Goal: Transaction & Acquisition: Purchase product/service

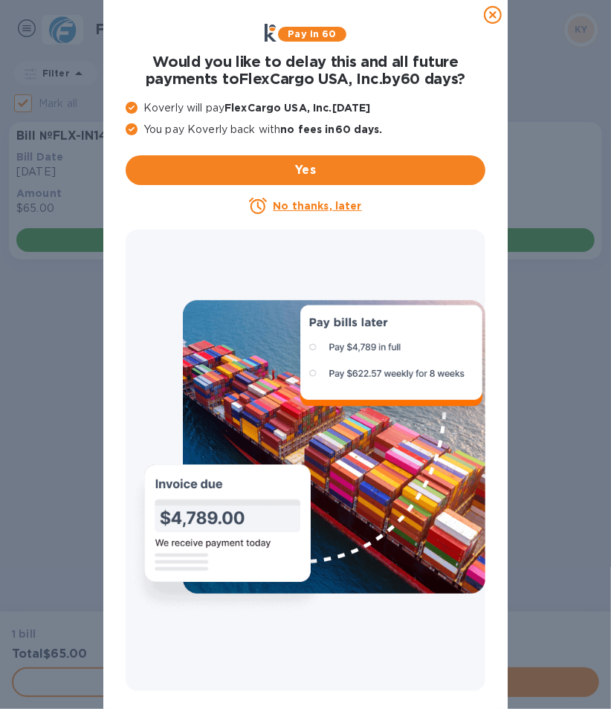
click at [337, 206] on u "No thanks, later" at bounding box center [317, 206] width 88 height 12
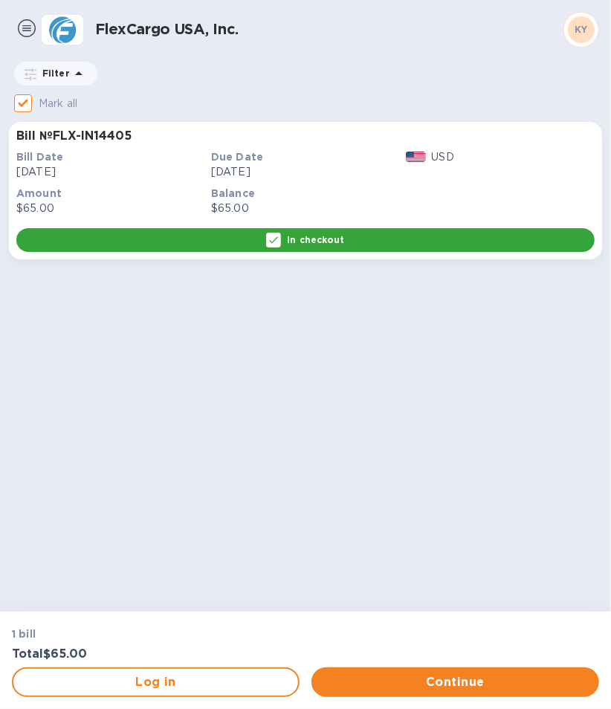
click at [331, 242] on p "In checkout" at bounding box center [315, 239] width 57 height 13
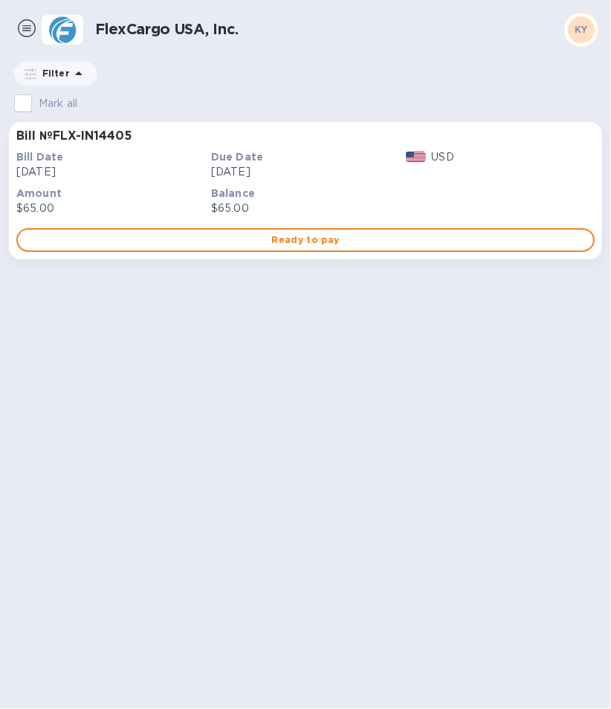
click at [331, 242] on span "Ready to pay" at bounding box center [305, 240] width 551 height 18
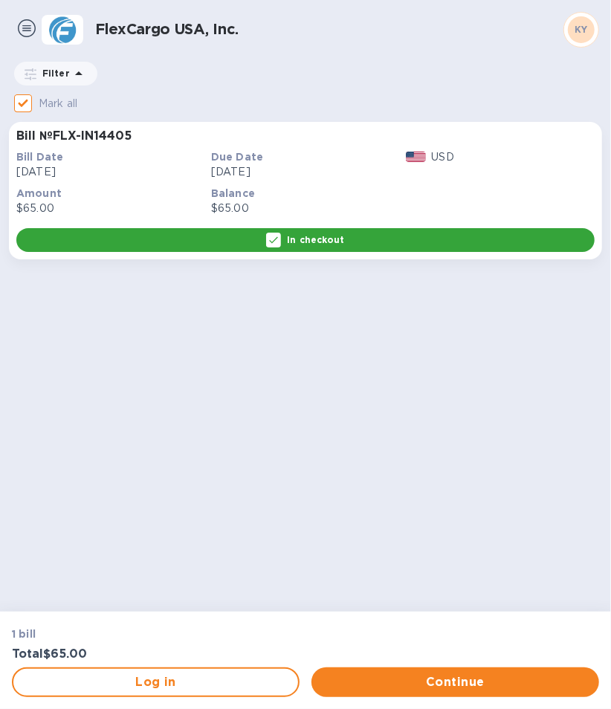
click at [331, 242] on p "In checkout" at bounding box center [315, 239] width 57 height 13
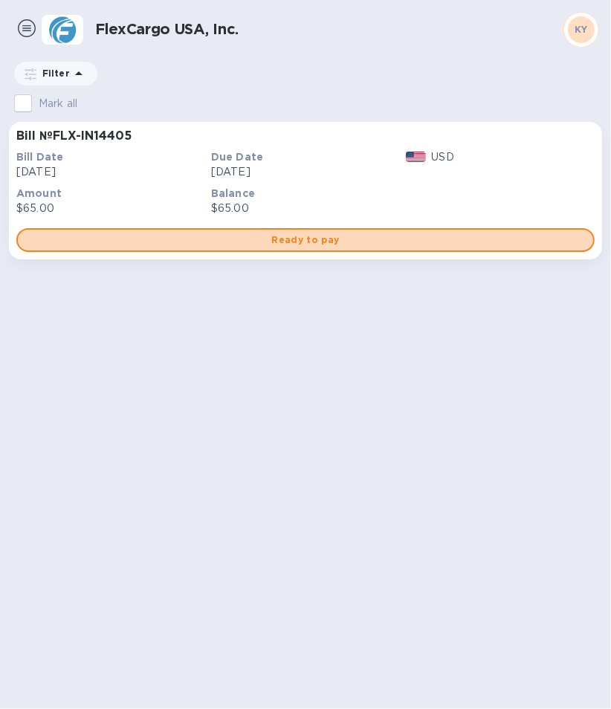
click at [331, 242] on span "Ready to pay" at bounding box center [305, 240] width 551 height 18
checkbox input "true"
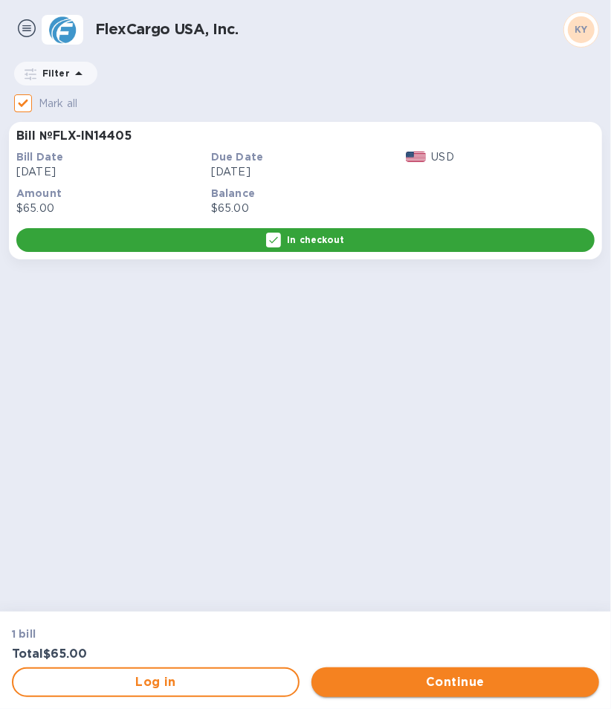
click at [448, 668] on button "Continue" at bounding box center [455, 682] width 288 height 30
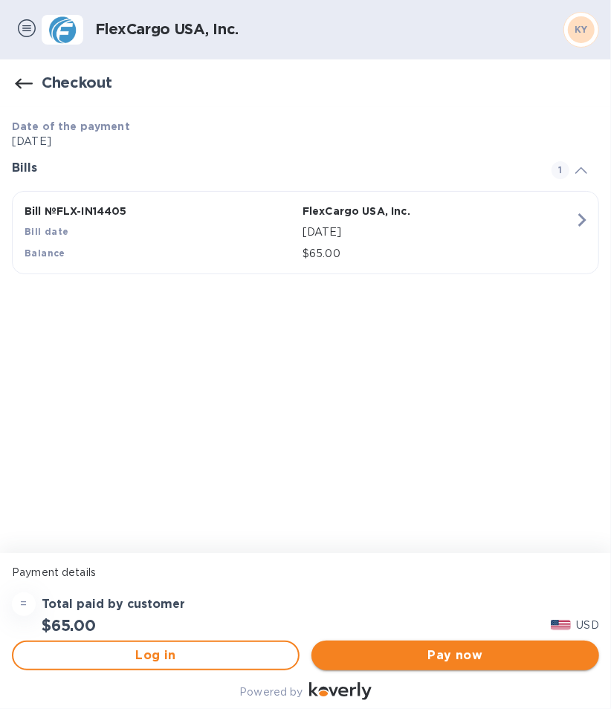
click at [440, 658] on span "Pay now" at bounding box center [455, 655] width 264 height 18
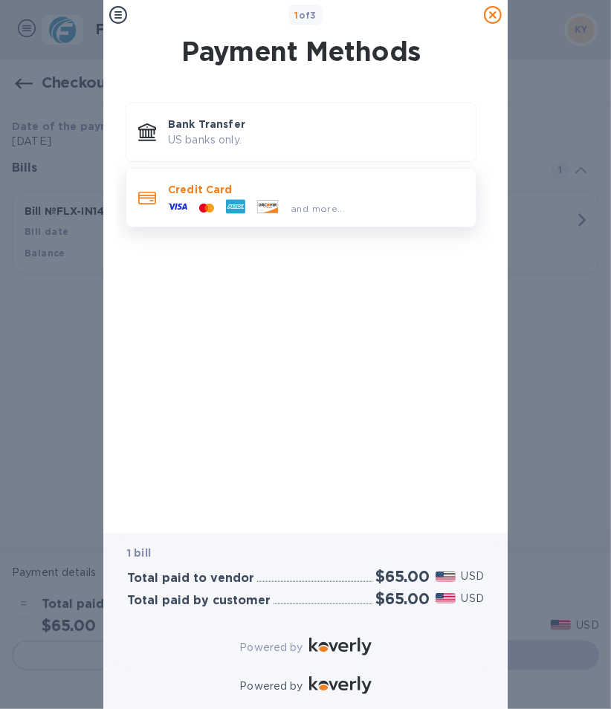
click at [318, 207] on span "and more..." at bounding box center [318, 208] width 54 height 11
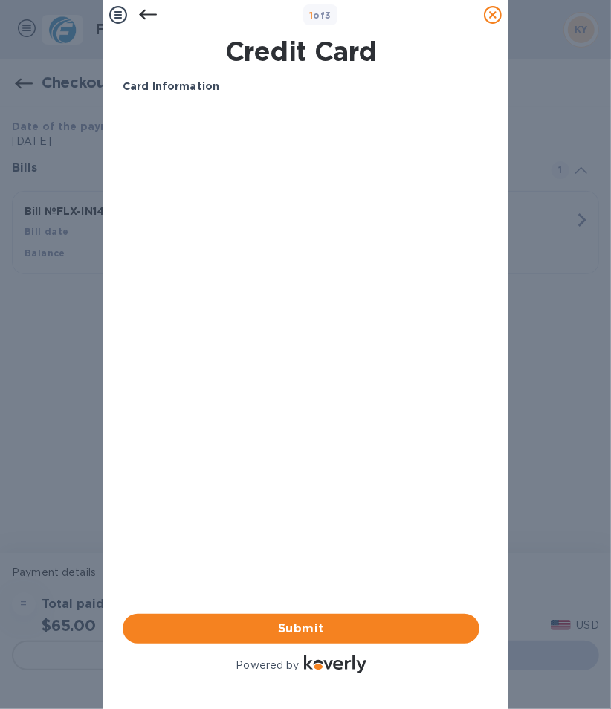
click at [247, 372] on div "Card Information Your browser does not support iframes Submit Powered by" at bounding box center [301, 377] width 357 height 597
click at [284, 338] on div "Your browser does not support iframes" at bounding box center [301, 219] width 369 height 238
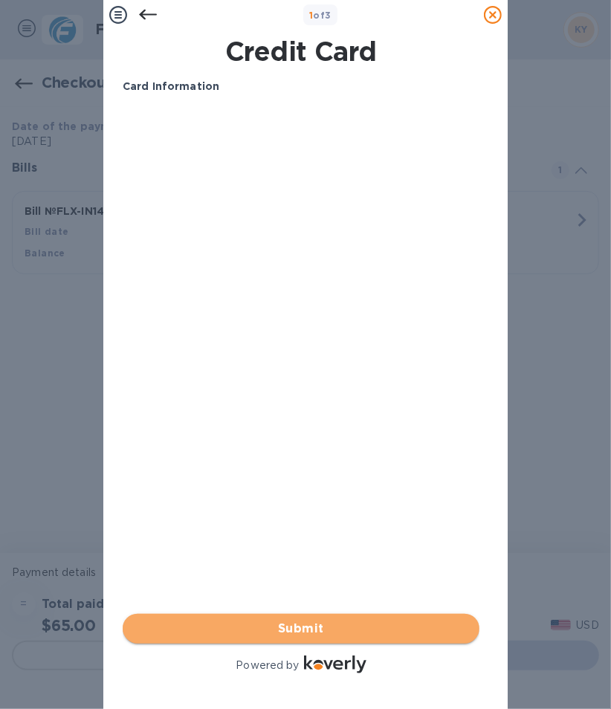
click at [331, 614] on button "Submit" at bounding box center [301, 629] width 357 height 30
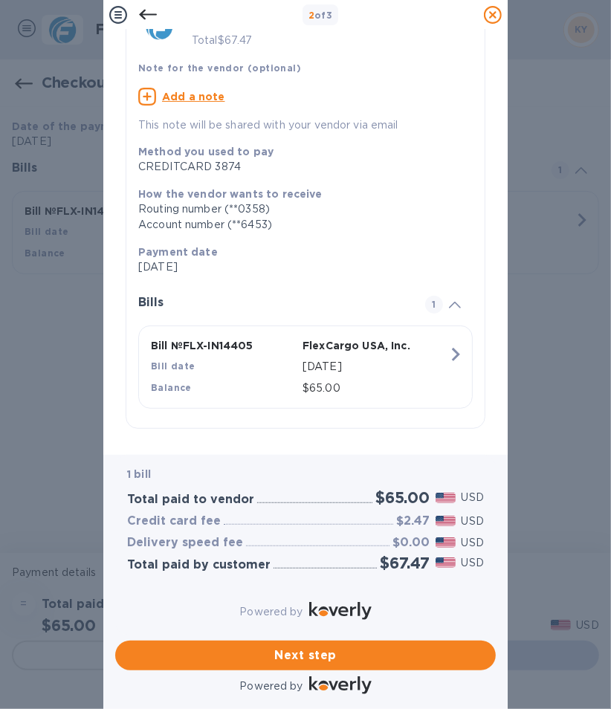
scroll to position [97, 0]
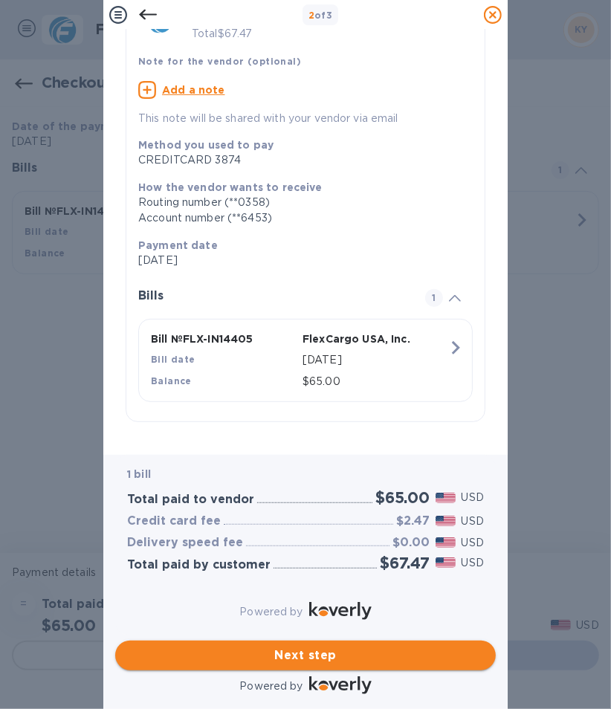
click at [320, 646] on span "Next step" at bounding box center [305, 655] width 357 height 18
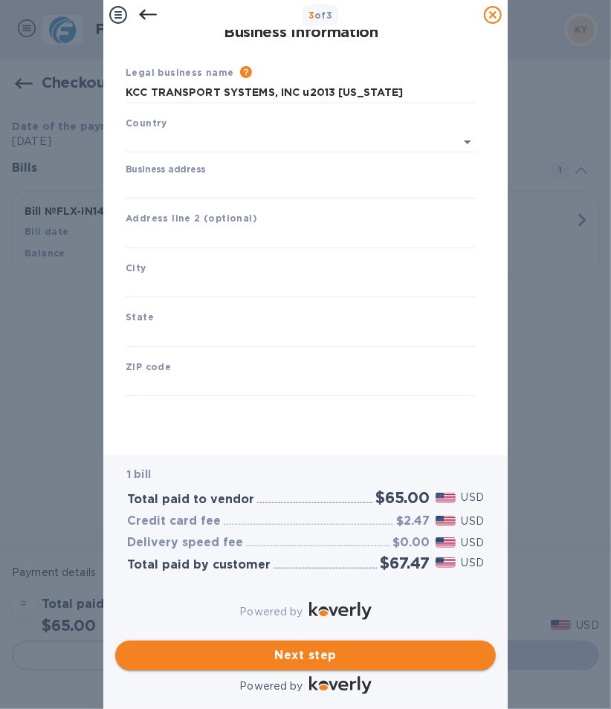
type input "[GEOGRAPHIC_DATA]"
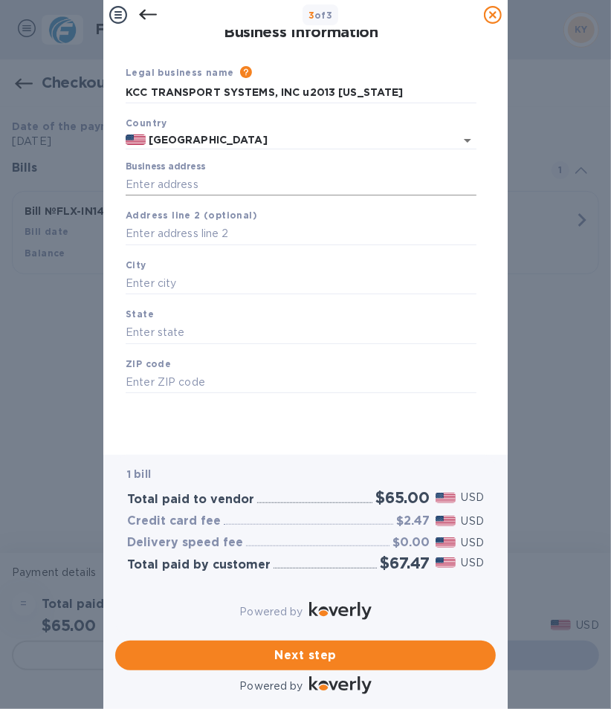
click at [230, 184] on input "Business address" at bounding box center [301, 184] width 351 height 22
click at [181, 195] on input "Business address" at bounding box center [301, 184] width 351 height 22
paste input "[STREET_ADDRESS]"
type input "[STREET_ADDRESS]"
type input "[PERSON_NAME]"
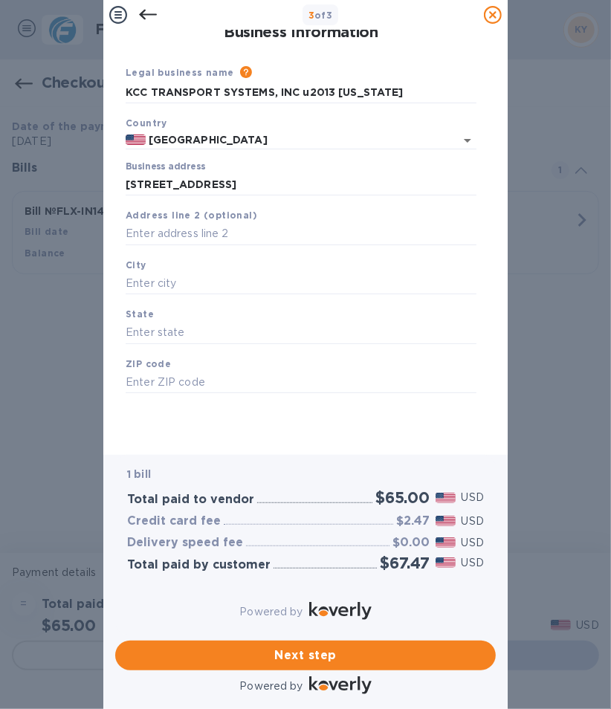
type input "CA"
type input "90221"
click at [310, 84] on input "KCC TRANSPORT SYSTEMS, INC u2013 [US_STATE]" at bounding box center [301, 92] width 351 height 22
click at [313, 646] on span "Next step" at bounding box center [305, 655] width 357 height 18
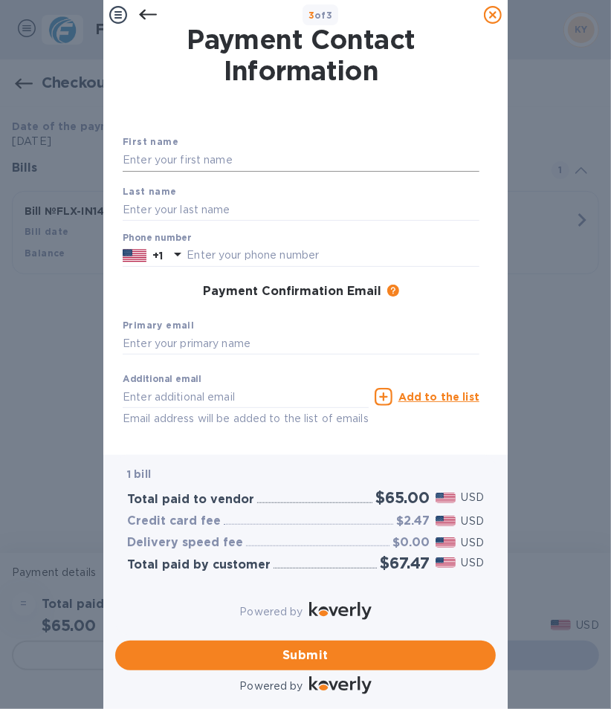
click at [215, 159] on input "text" at bounding box center [301, 160] width 357 height 22
type input "[PERSON_NAME]"
type input "Sun"
type input "7185253020"
type input "[EMAIL_ADDRESS][DOMAIN_NAME]"
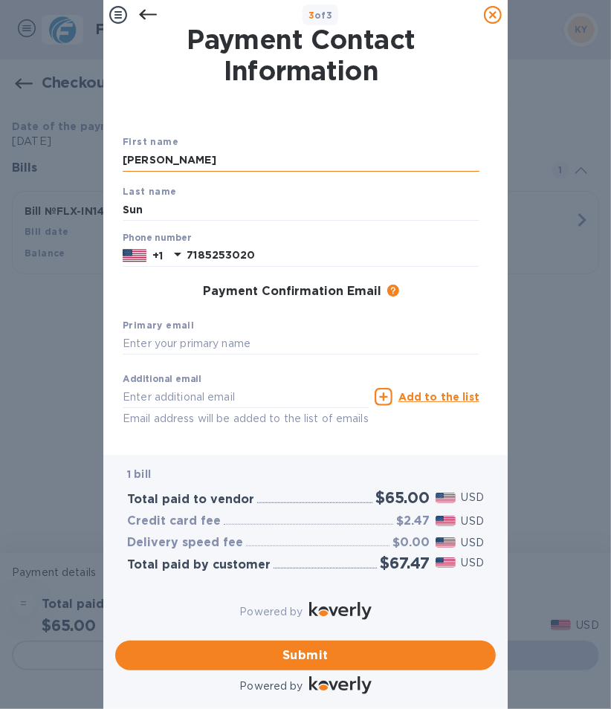
type input "[EMAIL_ADDRESS][DOMAIN_NAME]"
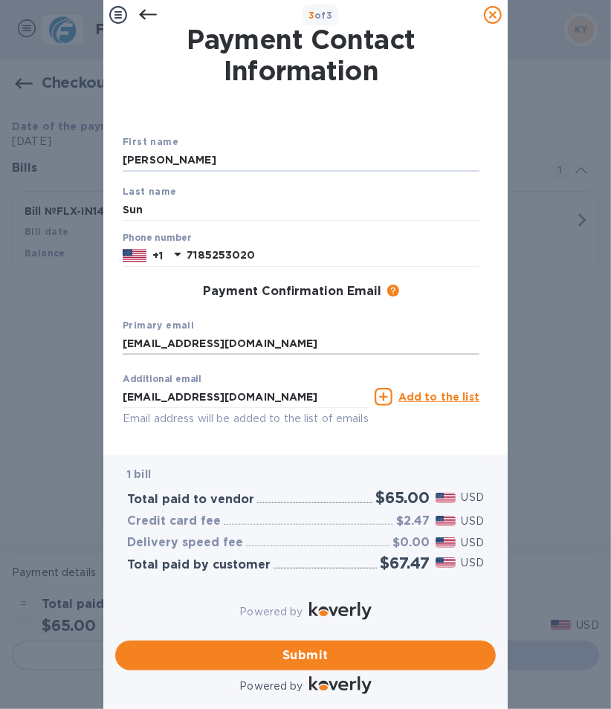
click at [143, 340] on input "[EMAIL_ADDRESS][DOMAIN_NAME]" at bounding box center [301, 344] width 357 height 22
click at [140, 345] on input "[EMAIL_ADDRESS][DOMAIN_NAME]" at bounding box center [301, 344] width 357 height 22
click at [178, 340] on input "[PERSON_NAME][EMAIL_ADDRESS][DOMAIN_NAME]" at bounding box center [301, 344] width 357 height 22
click at [178, 341] on input "[PERSON_NAME][EMAIL_ADDRESS][DOMAIN_NAME]" at bounding box center [301, 344] width 357 height 22
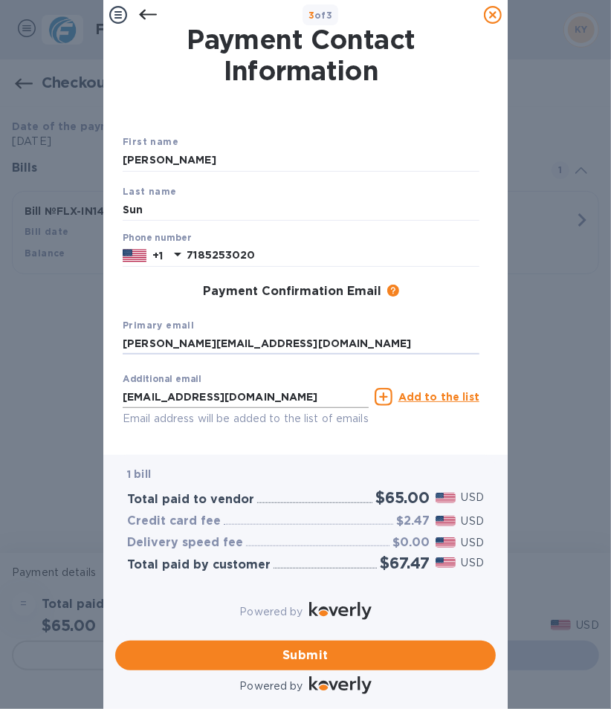
type input "[PERSON_NAME][EMAIL_ADDRESS][DOMAIN_NAME]"
click at [155, 393] on input "[EMAIL_ADDRESS][DOMAIN_NAME]" at bounding box center [246, 397] width 246 height 22
paste input "[PERSON_NAME]."
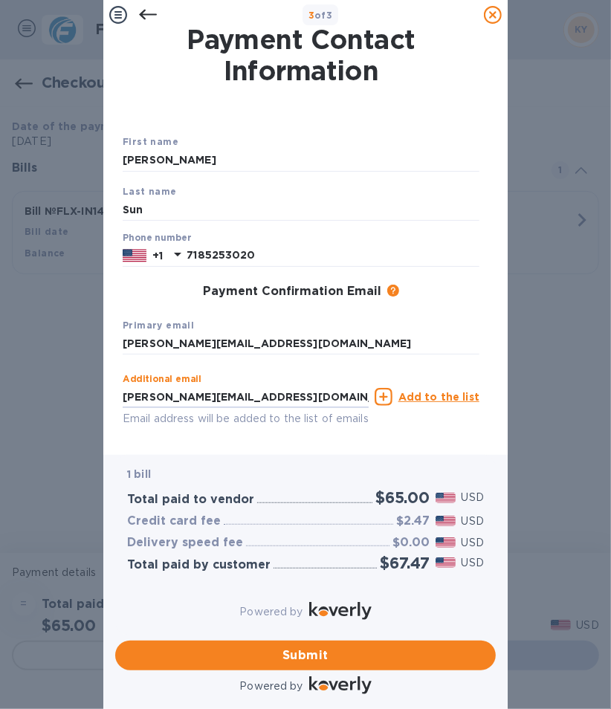
type input "[PERSON_NAME][EMAIL_ADDRESS][DOMAIN_NAME]"
click at [290, 375] on div "Additional email [PERSON_NAME][EMAIL_ADDRESS][DOMAIN_NAME] Email address will b…" at bounding box center [246, 396] width 252 height 67
click at [414, 400] on u "Add to the list" at bounding box center [438, 397] width 81 height 12
click at [288, 402] on input "text" at bounding box center [246, 397] width 246 height 22
type input "[EMAIL_ADDRESS][DOMAIN_NAME]"
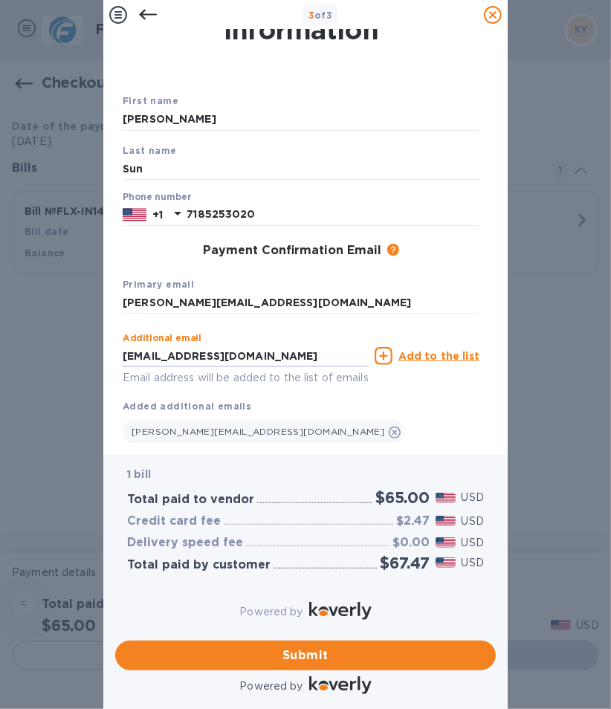
scroll to position [95, 0]
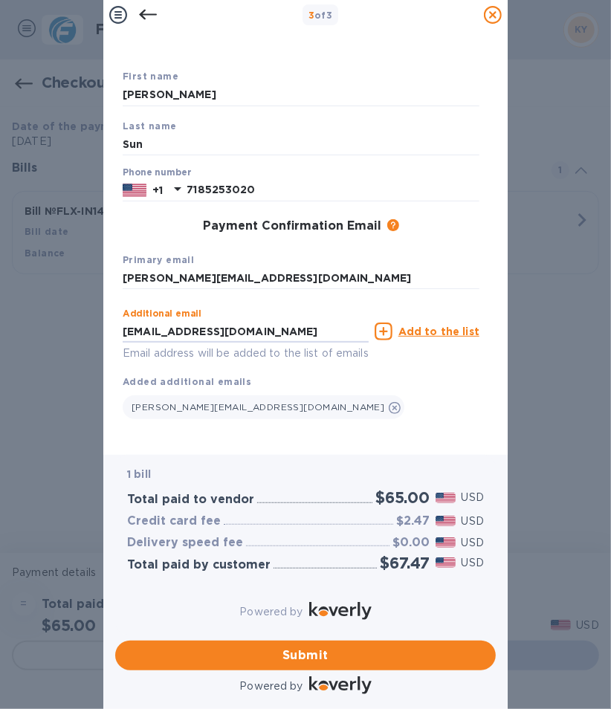
click at [413, 325] on u "Add to the list" at bounding box center [438, 331] width 81 height 12
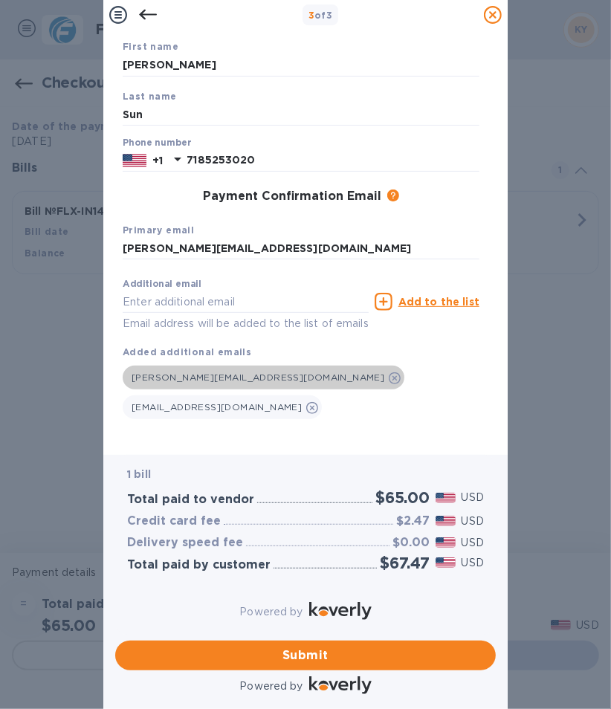
click at [389, 376] on icon at bounding box center [395, 378] width 12 height 12
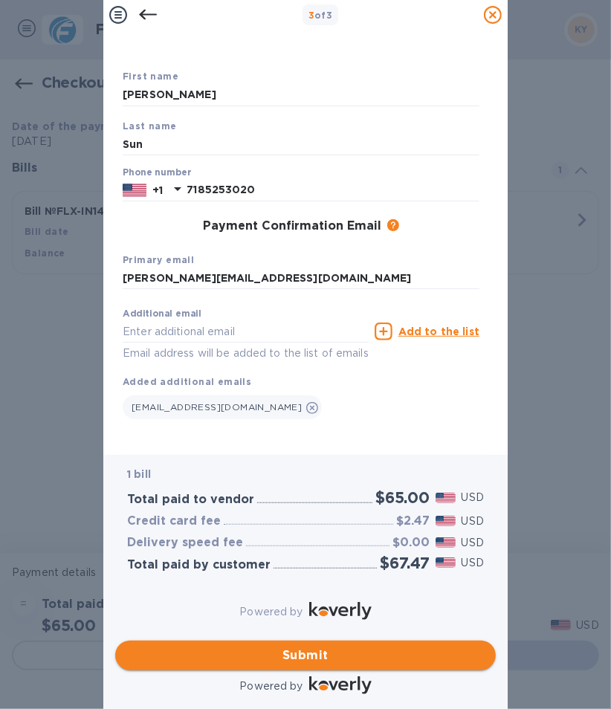
click at [294, 646] on span "Submit" at bounding box center [305, 655] width 357 height 18
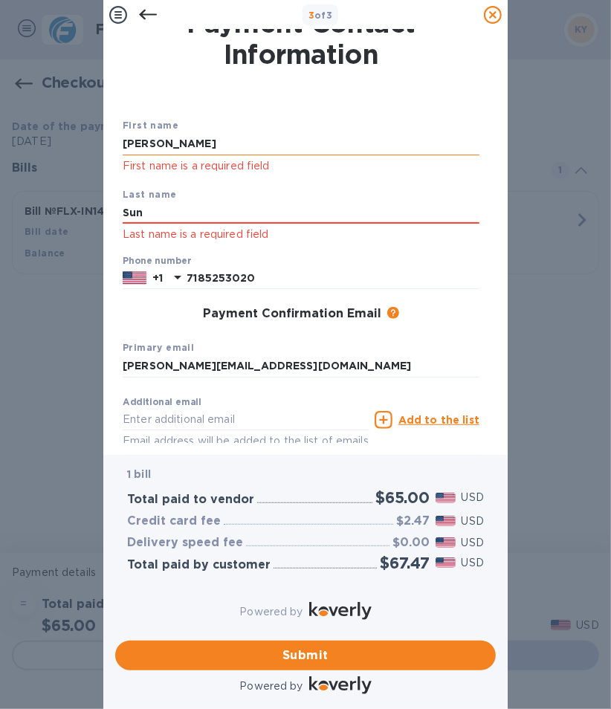
scroll to position [0, 0]
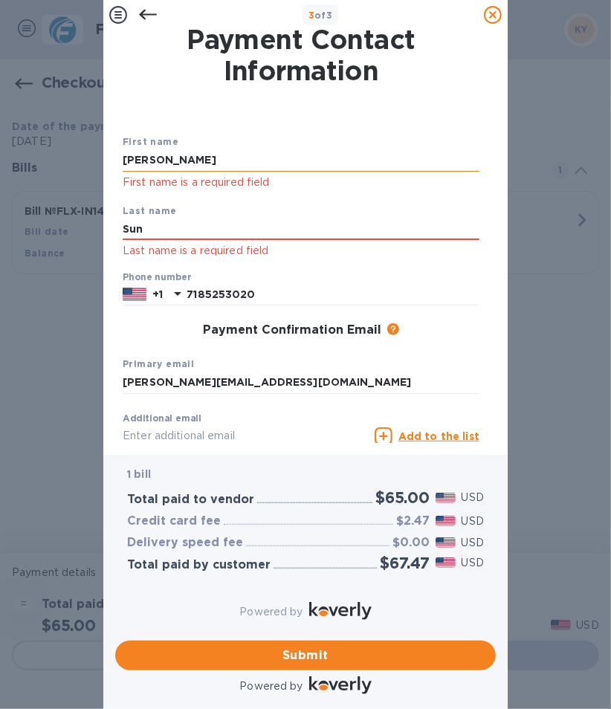
click at [182, 166] on input "[PERSON_NAME]" at bounding box center [301, 160] width 357 height 22
type input "R"
type input "r"
type input "ㄱ"
type input "[PERSON_NAME]"
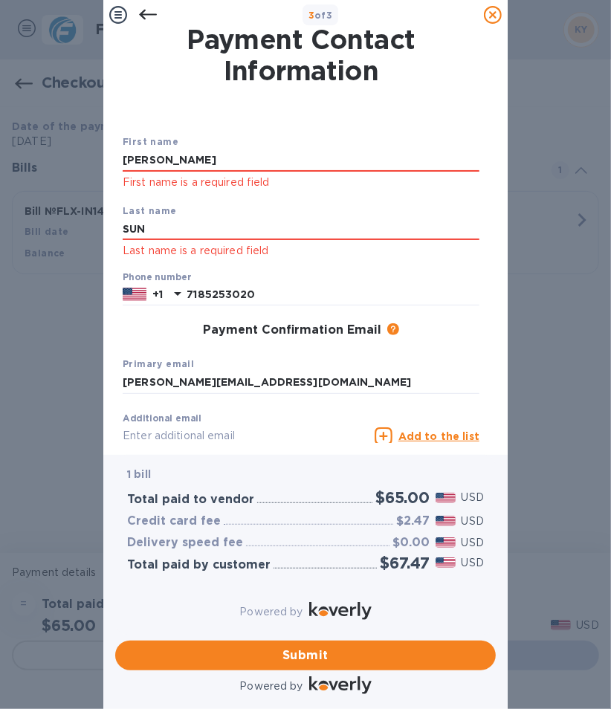
type input "SUN"
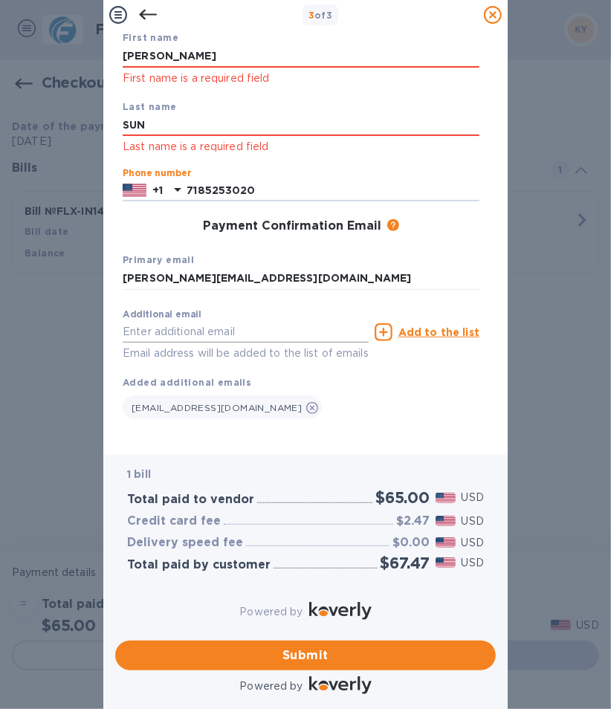
scroll to position [135, 0]
click at [294, 180] on input "7185253020" at bounding box center [333, 191] width 293 height 22
type input "7185253020"
click at [354, 646] on span "Submit" at bounding box center [305, 655] width 357 height 18
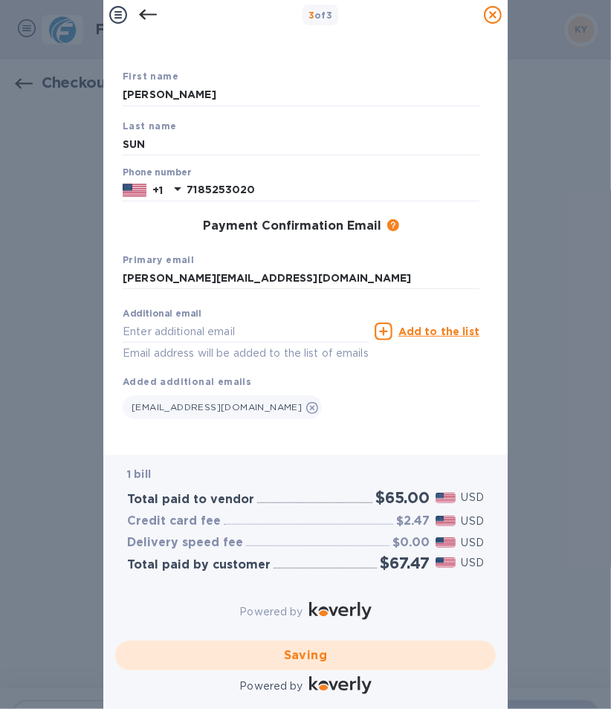
checkbox input "false"
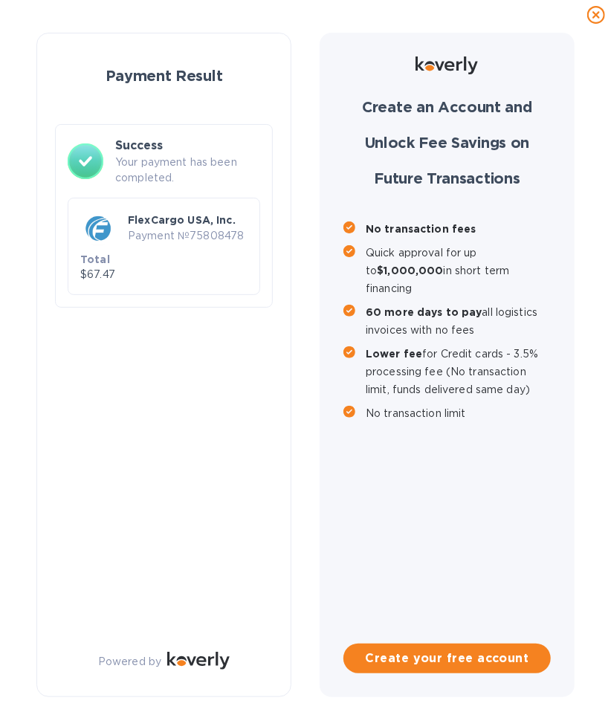
click at [139, 164] on p "Your payment has been completed." at bounding box center [187, 170] width 145 height 31
click at [126, 236] on div "FlexCargo USA, Inc. Payment № 75808478" at bounding box center [188, 228] width 126 height 36
click at [548, 464] on div "Create an Account and Unlock Fee Savings on Future Transactions No transaction …" at bounding box center [447, 365] width 255 height 664
